Goal: Information Seeking & Learning: Check status

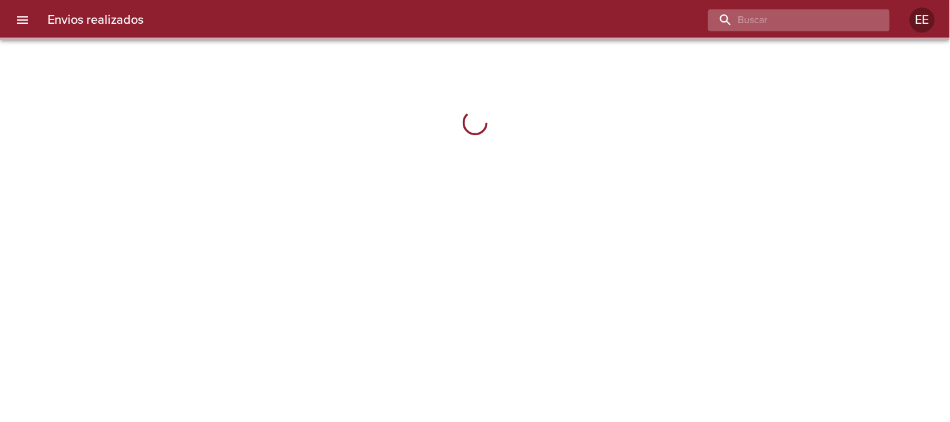
click at [860, 24] on input "buscar" at bounding box center [788, 20] width 160 height 22
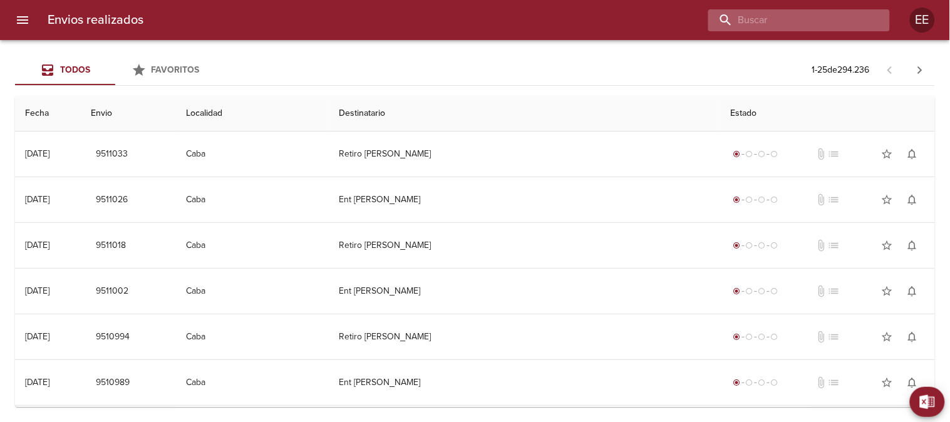
paste input "[PERSON_NAME]"
type input "[PERSON_NAME]"
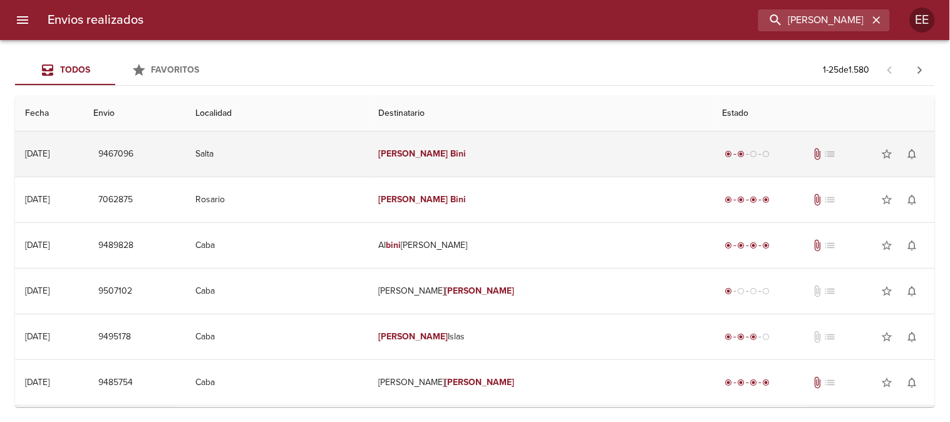
click at [501, 158] on td "[PERSON_NAME]" at bounding box center [541, 153] width 344 height 45
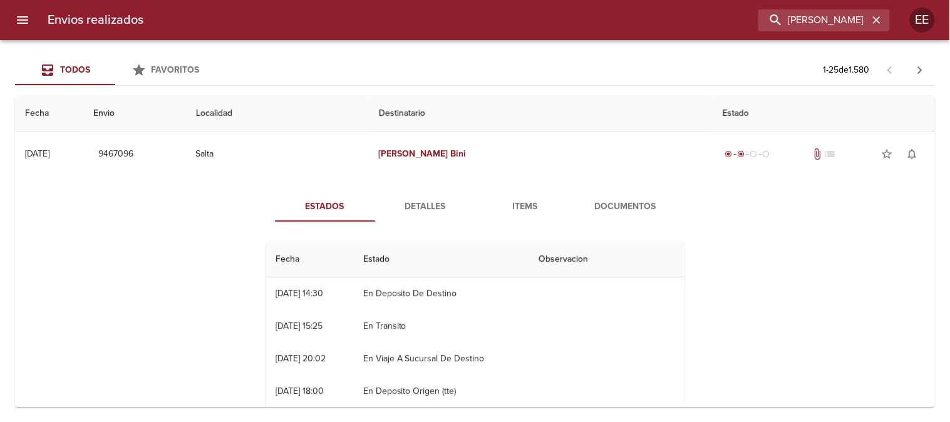
scroll to position [98, 0]
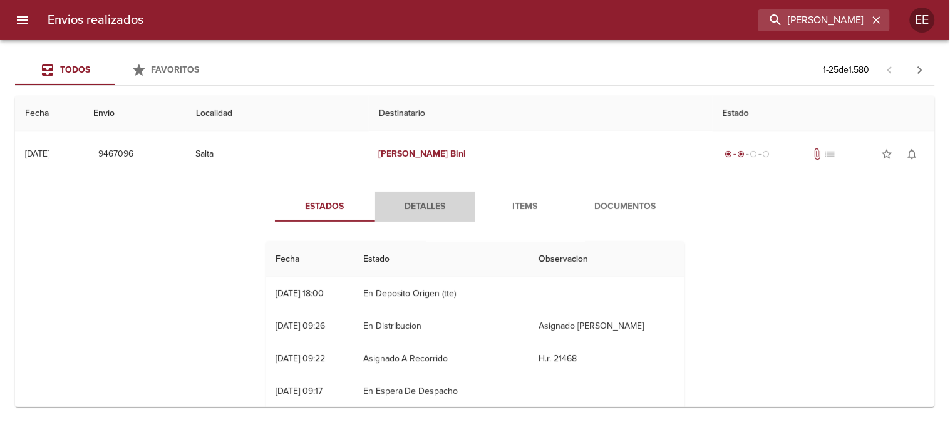
click at [433, 202] on span "Detalles" at bounding box center [425, 207] width 85 height 16
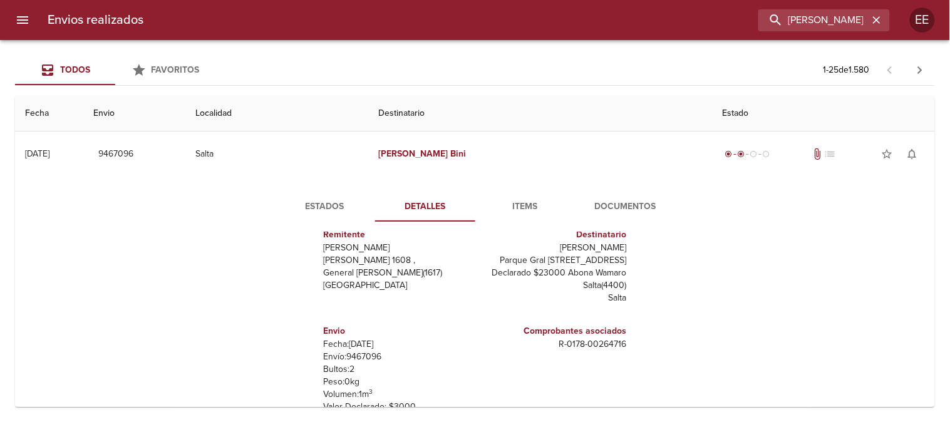
scroll to position [139, 0]
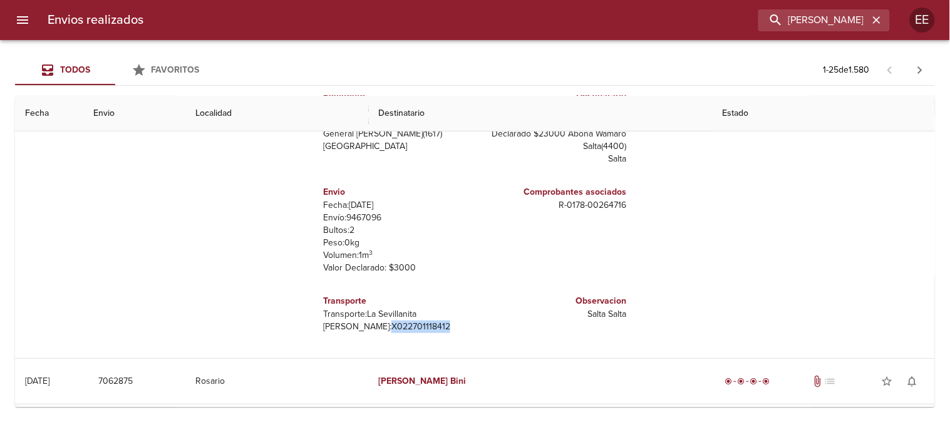
drag, startPoint x: 408, startPoint y: 324, endPoint x: 340, endPoint y: 326, distance: 67.7
click at [340, 326] on p "[PERSON_NAME]: X022701118412" at bounding box center [397, 327] width 147 height 13
copy p "X022701118412"
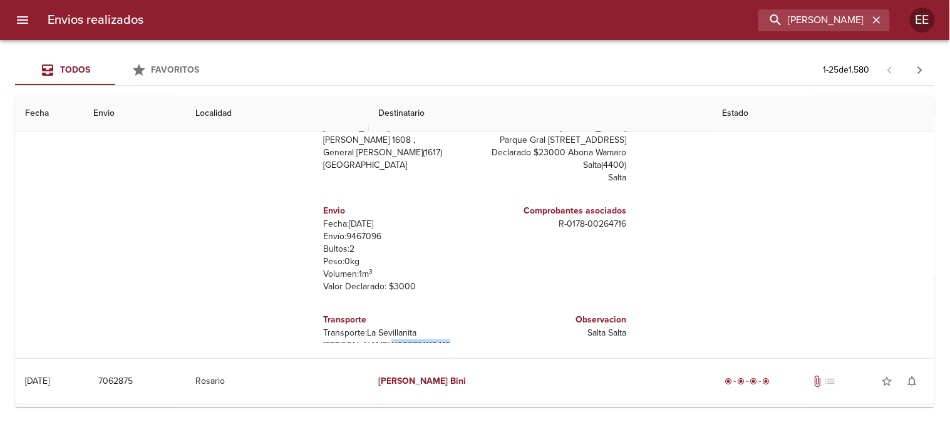
scroll to position [0, 0]
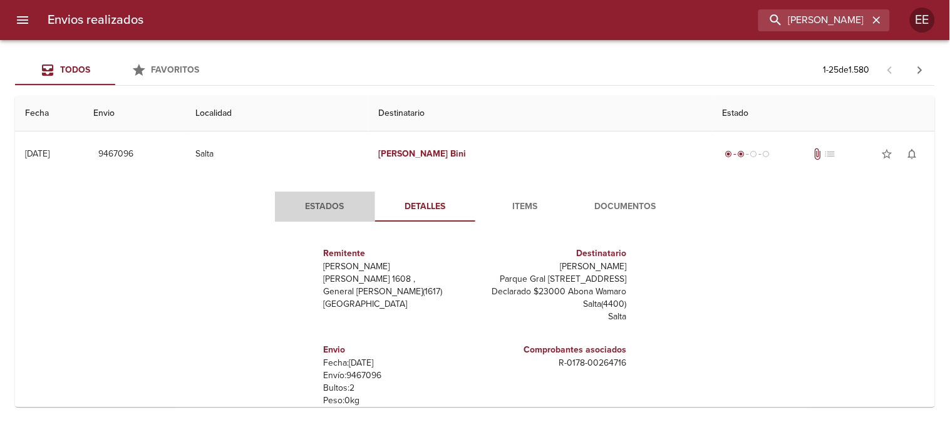
click at [322, 199] on span "Estados" at bounding box center [324, 207] width 85 height 16
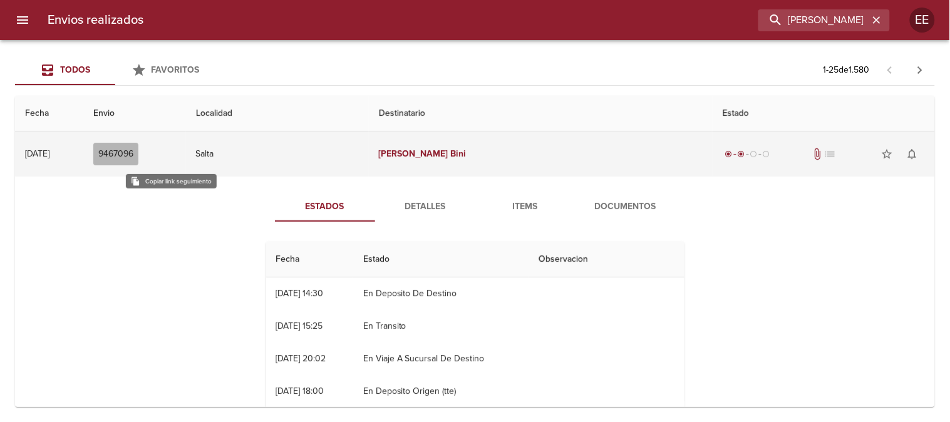
click at [133, 155] on span "9467096" at bounding box center [115, 155] width 35 height 16
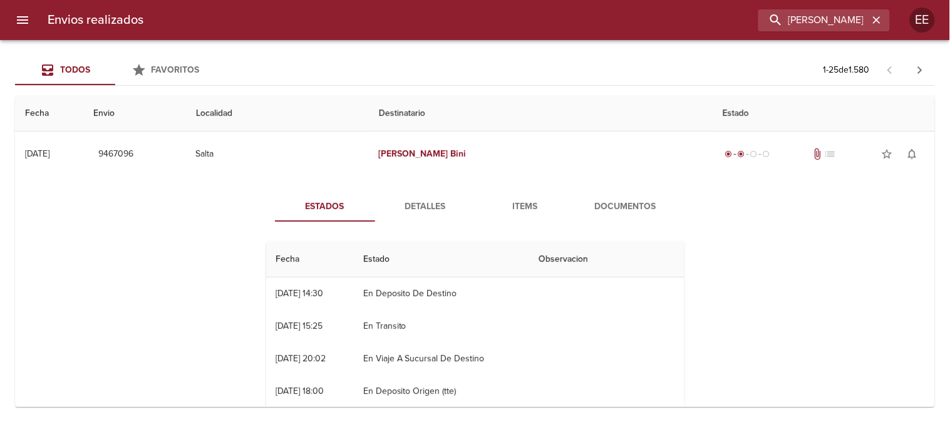
click at [424, 205] on span "Detalles" at bounding box center [425, 207] width 85 height 16
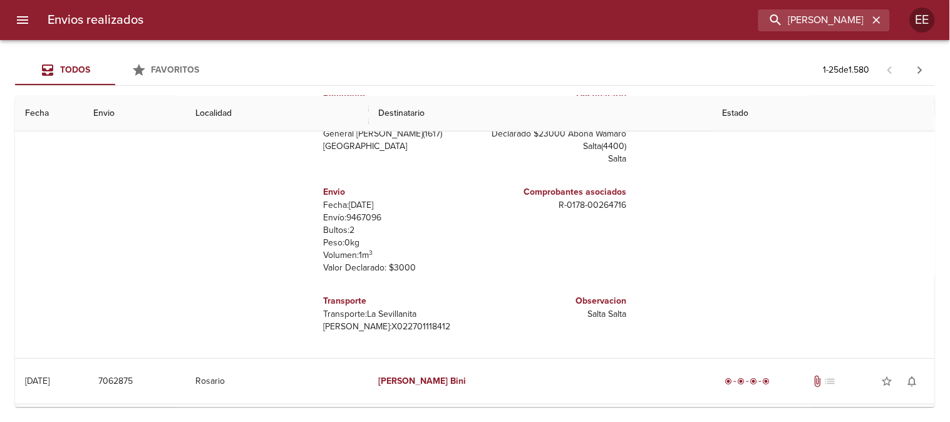
scroll to position [208, 0]
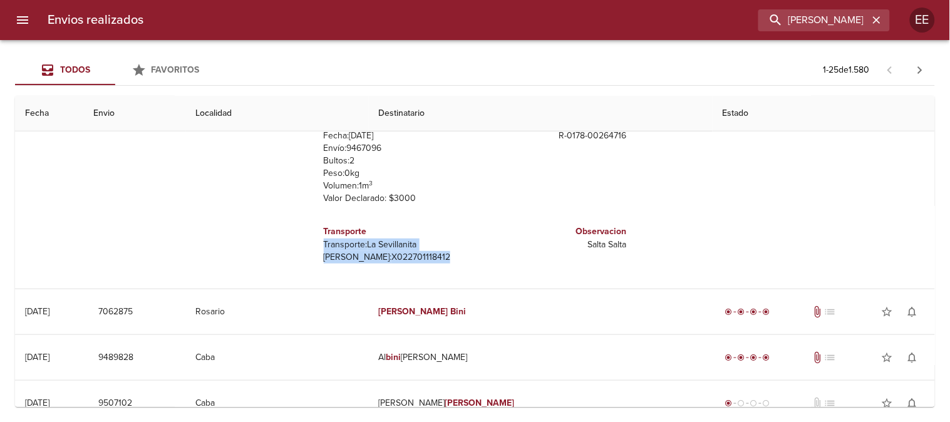
drag, startPoint x: 406, startPoint y: 257, endPoint x: 314, endPoint y: 249, distance: 91.8
click at [324, 249] on div "Transporte Transporte: La Sevillanita [PERSON_NAME]: X022701118412" at bounding box center [397, 244] width 147 height 49
copy div "Transporte: La Sevillanita [PERSON_NAME]: X022701118412"
